Goal: Navigation & Orientation: Find specific page/section

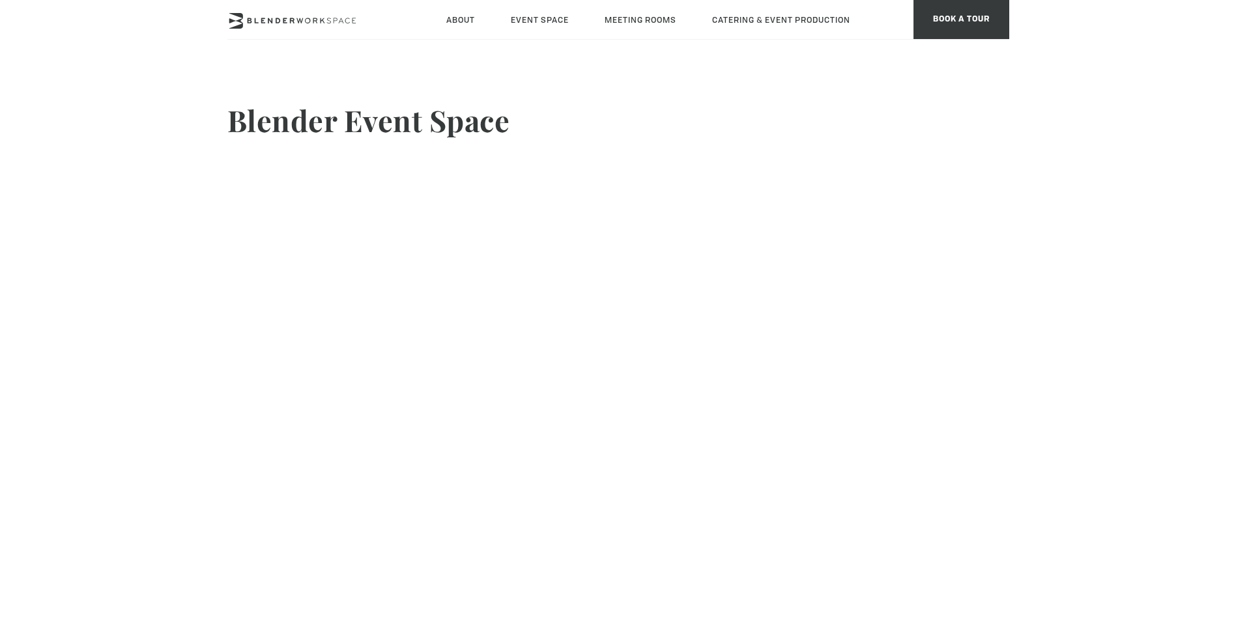
scroll to position [1, 0]
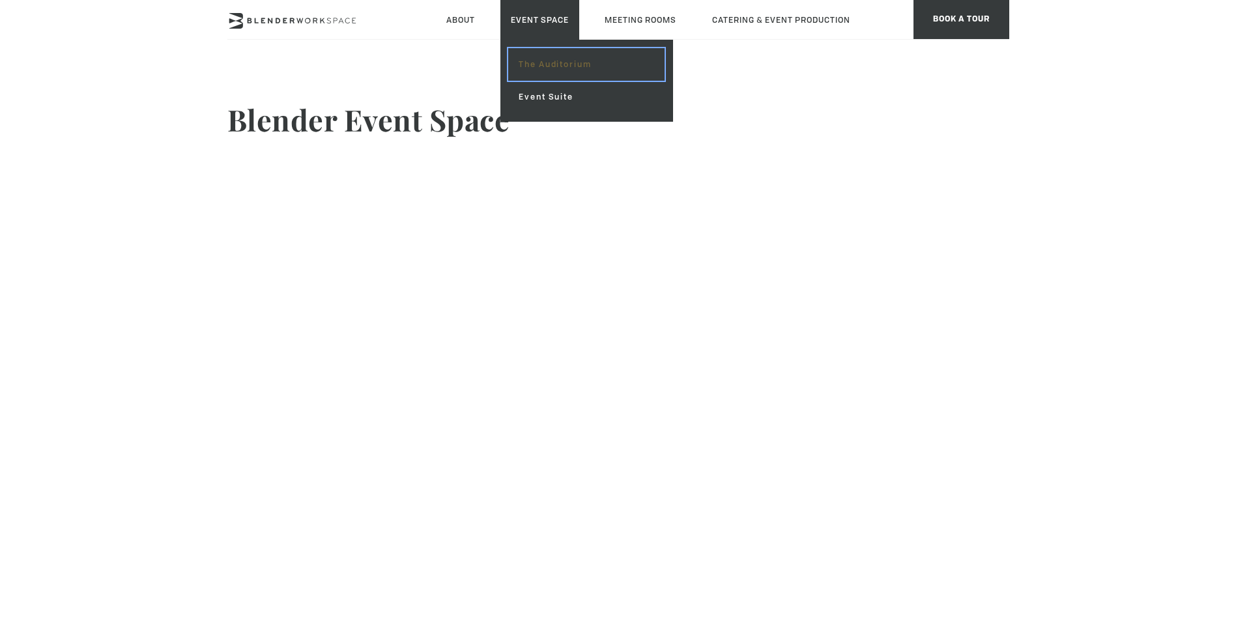
click at [554, 64] on link "The Auditorium" at bounding box center [586, 64] width 156 height 33
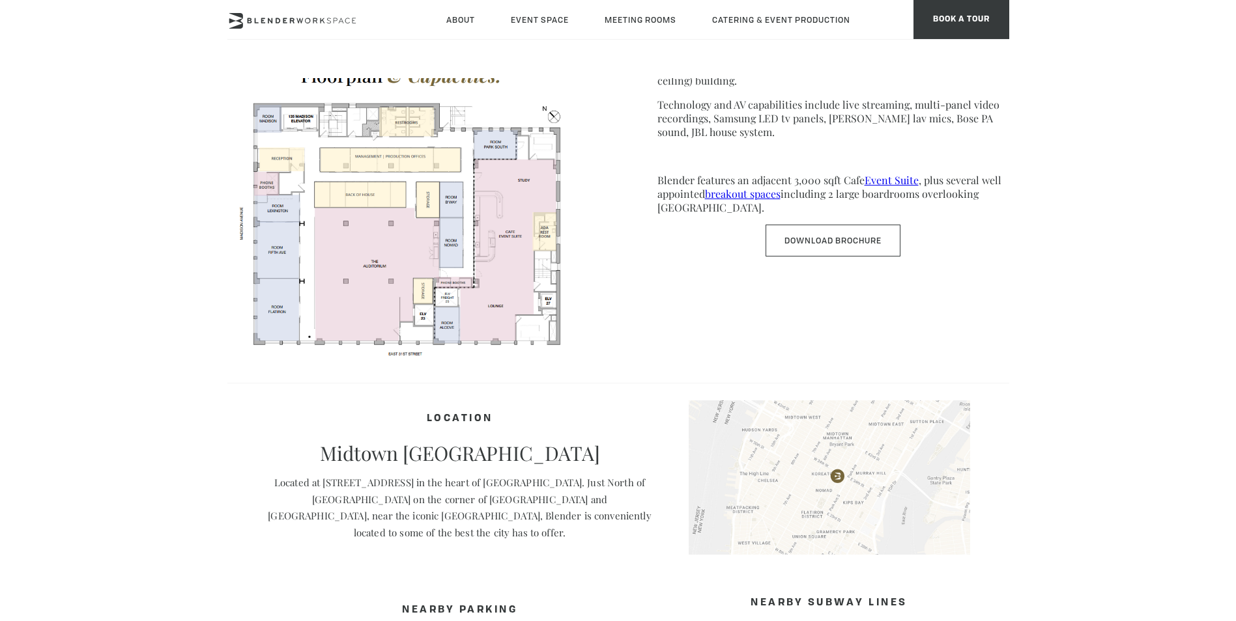
scroll to position [716, 0]
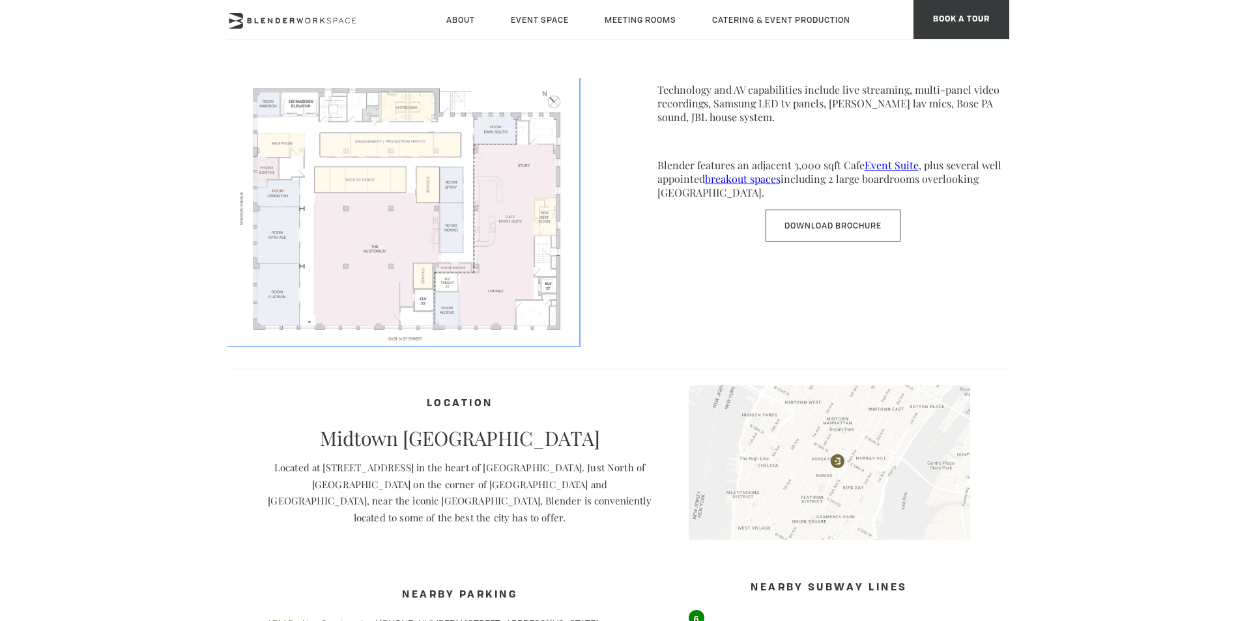
click at [382, 270] on img at bounding box center [403, 192] width 352 height 305
